Goal: Information Seeking & Learning: Learn about a topic

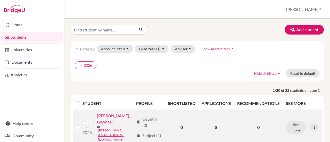
scroll to position [26, 0]
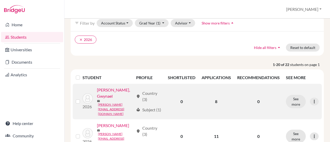
click at [108, 99] on link "[PERSON_NAME], Gwynael" at bounding box center [115, 93] width 37 height 12
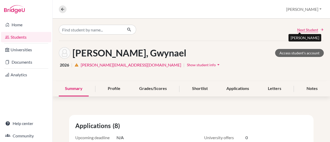
click at [308, 32] on span "Next Student" at bounding box center [307, 29] width 21 height 5
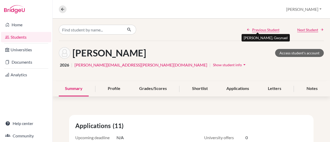
click at [258, 31] on span "Previous Student" at bounding box center [265, 29] width 27 height 5
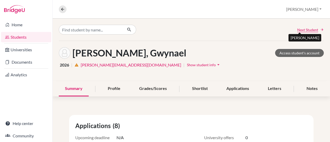
click at [303, 27] on span "Next Student" at bounding box center [307, 29] width 21 height 5
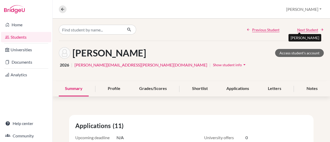
click at [305, 29] on span "Next Student" at bounding box center [307, 29] width 21 height 5
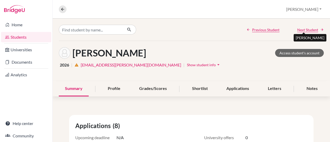
click at [298, 29] on span "Next Student" at bounding box center [307, 29] width 21 height 5
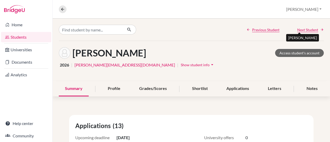
click at [301, 28] on span "Next Student" at bounding box center [307, 29] width 21 height 5
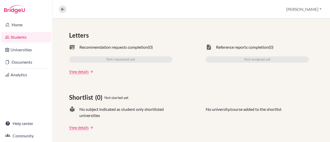
scroll to position [26, 0]
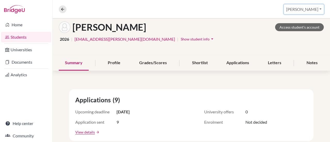
click at [309, 10] on button "[PERSON_NAME]" at bounding box center [304, 9] width 40 height 10
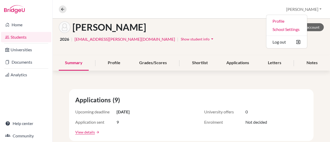
click at [230, 42] on div "2026 | [EMAIL_ADDRESS][PERSON_NAME][DOMAIN_NAME] | Show student info arrow_drop…" at bounding box center [191, 39] width 265 height 8
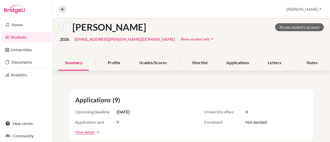
scroll to position [0, 0]
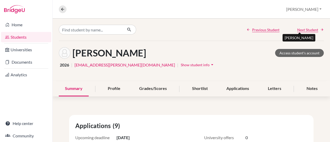
click at [305, 31] on span "Next Student" at bounding box center [307, 29] width 21 height 5
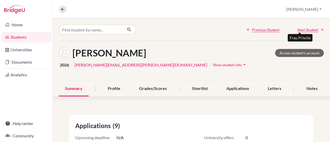
click at [308, 30] on span "Next Student" at bounding box center [307, 29] width 21 height 5
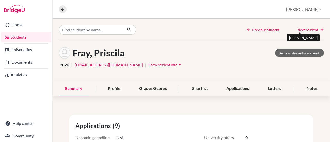
click at [308, 30] on span "Next Student" at bounding box center [307, 29] width 21 height 5
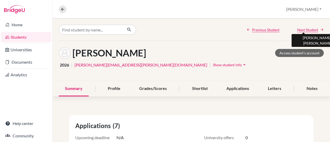
click at [303, 30] on span "Next Student" at bounding box center [307, 29] width 21 height 5
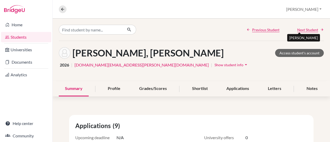
click at [303, 30] on span "Next Student" at bounding box center [307, 29] width 21 height 5
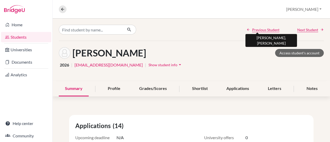
click at [260, 30] on span "Previous Student" at bounding box center [265, 29] width 27 height 5
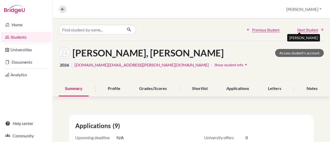
click at [311, 29] on span "Next Student" at bounding box center [307, 29] width 21 height 5
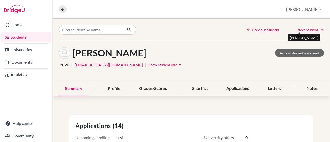
click at [304, 29] on span "Next Student" at bounding box center [307, 29] width 21 height 5
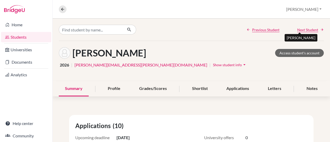
click at [304, 29] on span "Next Student" at bounding box center [307, 29] width 21 height 5
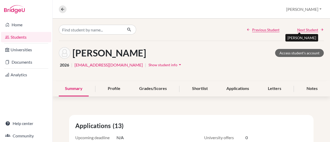
click at [304, 29] on span "Next Student" at bounding box center [307, 29] width 21 height 5
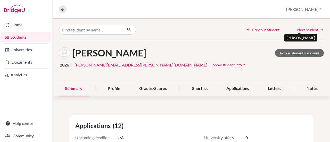
click at [304, 29] on span "Next Student" at bounding box center [307, 29] width 21 height 5
click at [300, 28] on span "Next Student" at bounding box center [307, 29] width 21 height 5
click at [304, 31] on span "Next Student" at bounding box center [307, 29] width 21 height 5
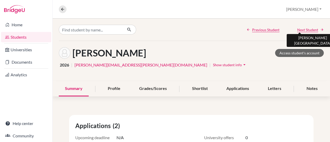
click at [304, 31] on span "Next Student" at bounding box center [307, 29] width 21 height 5
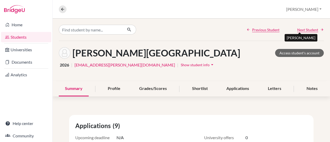
click at [304, 31] on span "Next Student" at bounding box center [307, 29] width 21 height 5
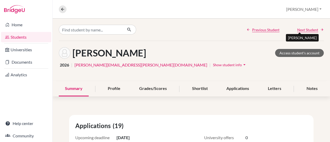
click at [304, 31] on span "Next Student" at bounding box center [307, 29] width 21 height 5
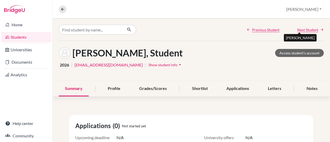
click at [304, 31] on span "Next Student" at bounding box center [307, 29] width 21 height 5
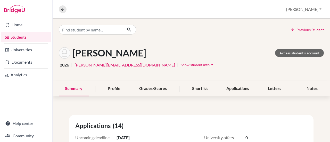
click at [22, 38] on link "Students" at bounding box center [26, 37] width 50 height 10
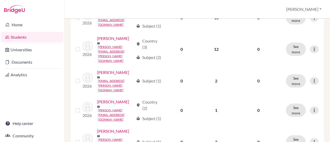
scroll to position [489, 0]
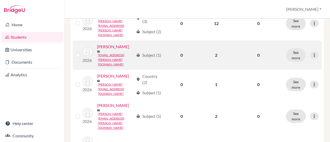
click at [97, 50] on link "[PERSON_NAME]" at bounding box center [113, 47] width 32 height 6
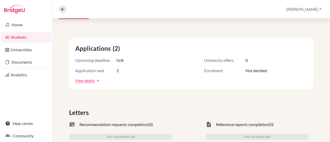
scroll to position [103, 0]
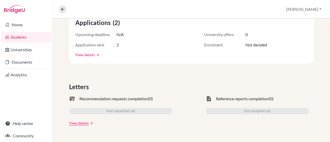
click at [88, 53] on link "View details" at bounding box center [85, 54] width 20 height 5
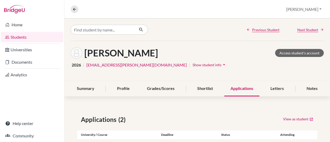
click at [23, 37] on link "Students" at bounding box center [32, 37] width 62 height 10
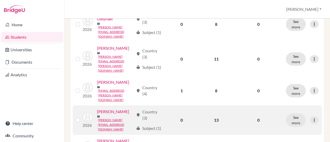
scroll to position [129, 0]
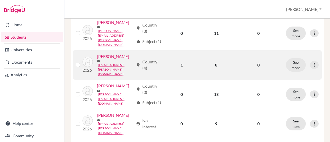
click at [178, 62] on td "1" at bounding box center [182, 64] width 34 height 29
click at [104, 58] on link "[PERSON_NAME]" at bounding box center [113, 56] width 32 height 6
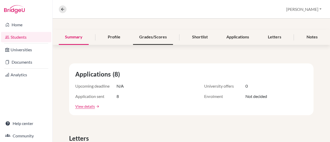
scroll to position [77, 0]
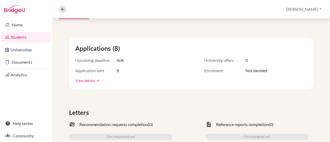
click at [79, 79] on link "View details" at bounding box center [85, 80] width 20 height 5
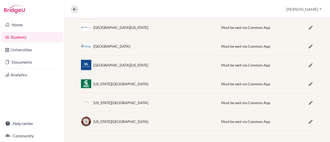
scroll to position [30, 0]
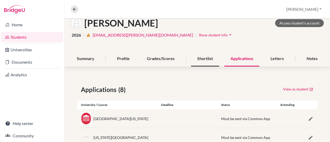
click at [204, 62] on div "Shortlist" at bounding box center [205, 58] width 28 height 15
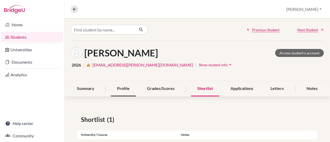
scroll to position [26, 0]
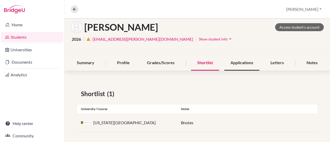
click at [240, 64] on div "Applications" at bounding box center [241, 62] width 35 height 15
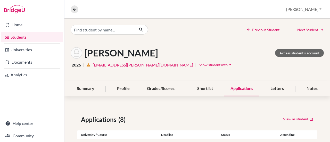
click at [18, 36] on link "Students" at bounding box center [32, 37] width 62 height 10
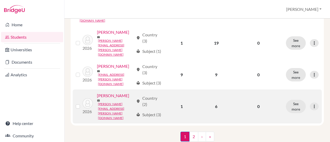
scroll to position [671, 0]
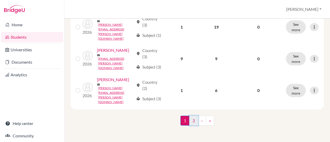
click at [192, 122] on link "2" at bounding box center [193, 121] width 9 height 10
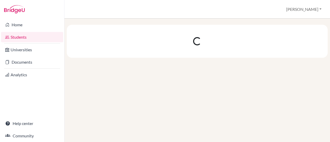
scroll to position [0, 0]
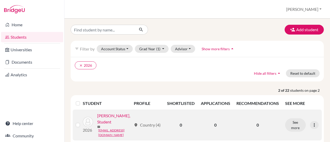
scroll to position [59, 0]
